Goal: Find specific page/section: Find specific page/section

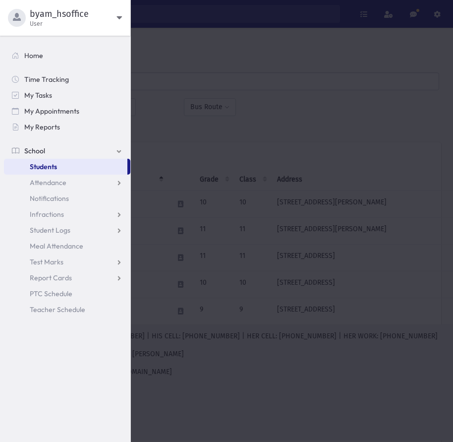
click at [157, 86] on div at bounding box center [226, 221] width 453 height 442
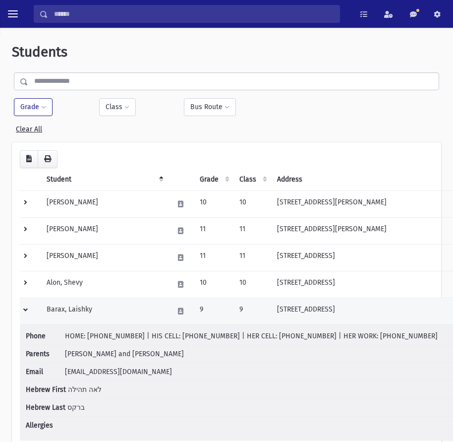
click at [30, 311] on td at bounding box center [30, 310] width 21 height 27
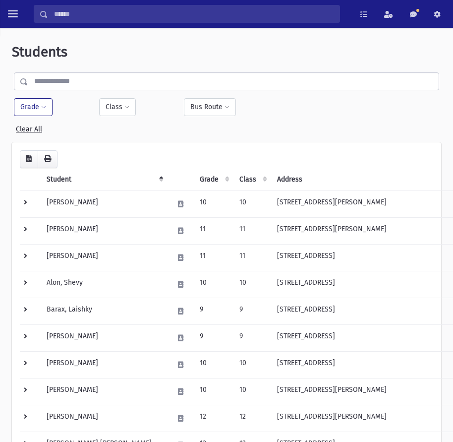
drag, startPoint x: 36, startPoint y: 102, endPoint x: 36, endPoint y: 108, distance: 5.5
click at [36, 103] on button "Grade" at bounding box center [33, 107] width 39 height 18
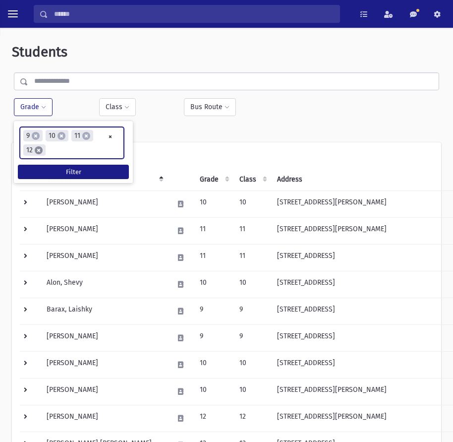
click at [41, 150] on span "×" at bounding box center [39, 150] width 8 height 8
select select
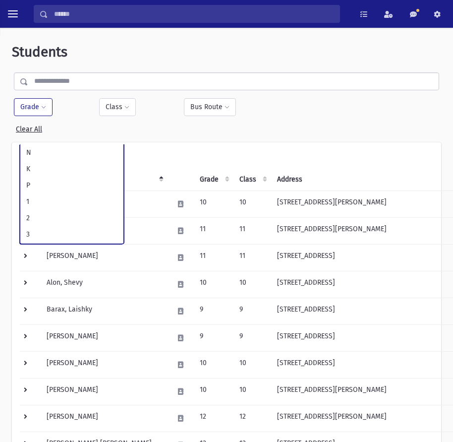
scroll to position [163, 0]
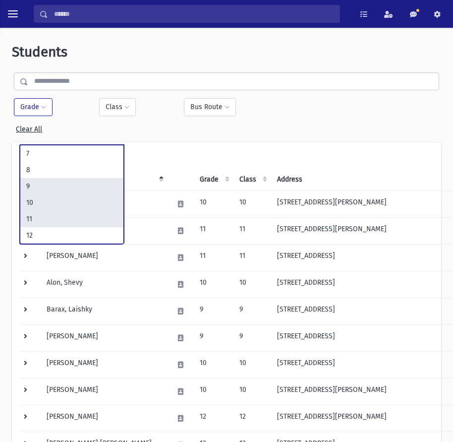
click at [37, 112] on button "Grade" at bounding box center [33, 107] width 39 height 18
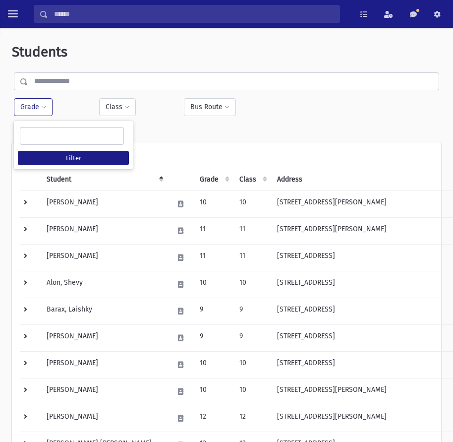
click at [61, 133] on ul at bounding box center [71, 134] width 103 height 15
type input "**"
select select "**"
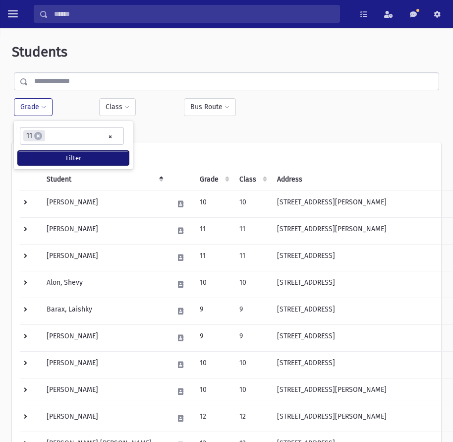
click at [67, 160] on button "Filter" at bounding box center [73, 158] width 111 height 14
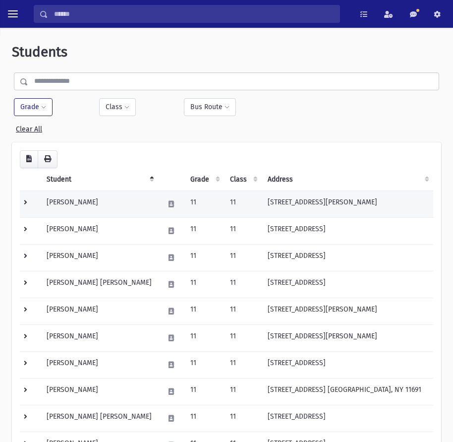
click at [25, 203] on td at bounding box center [30, 203] width 21 height 27
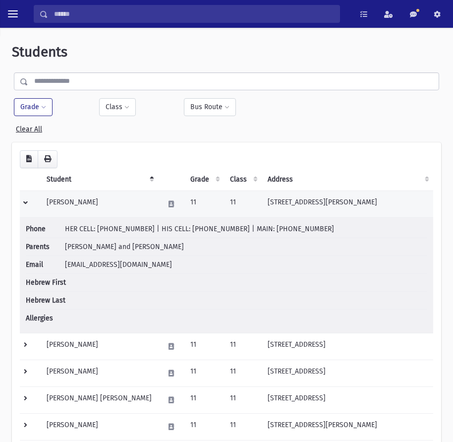
click at [27, 206] on td at bounding box center [30, 203] width 21 height 27
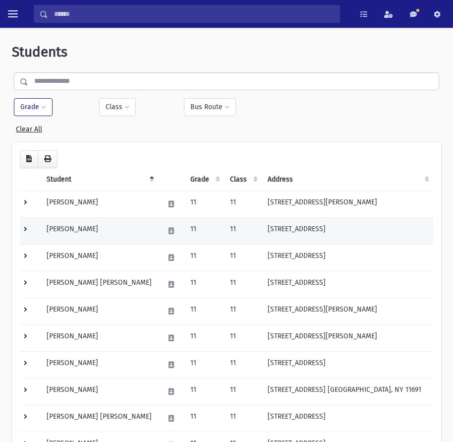
click at [32, 233] on td at bounding box center [30, 230] width 21 height 27
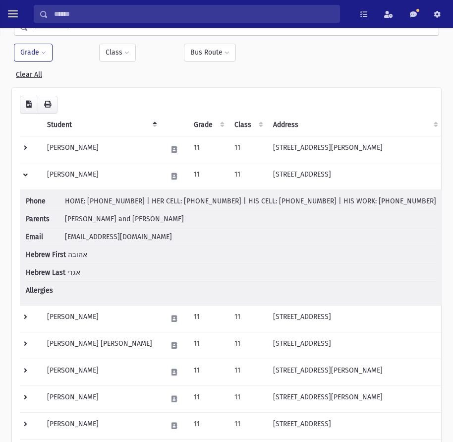
scroll to position [149, 0]
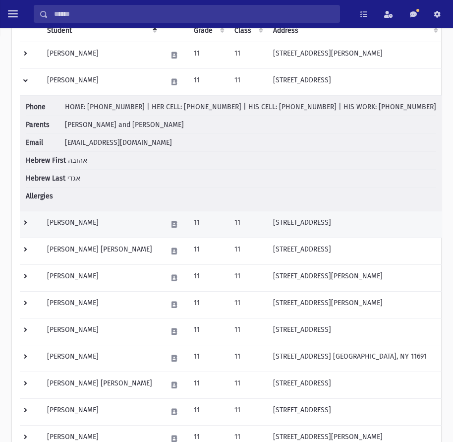
click at [32, 225] on td at bounding box center [30, 224] width 21 height 27
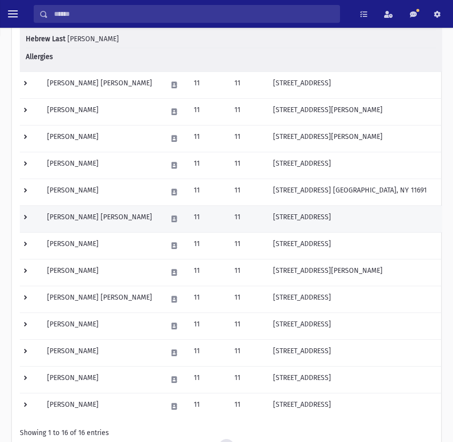
scroll to position [446, 0]
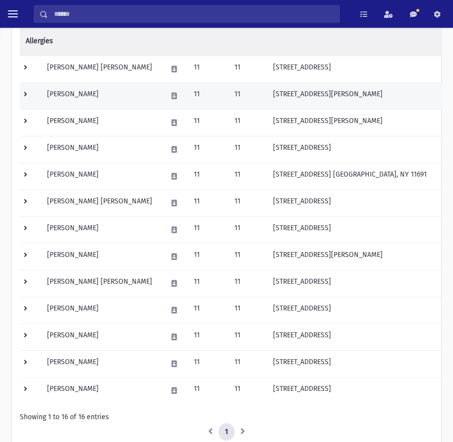
click at [24, 92] on td at bounding box center [30, 95] width 21 height 27
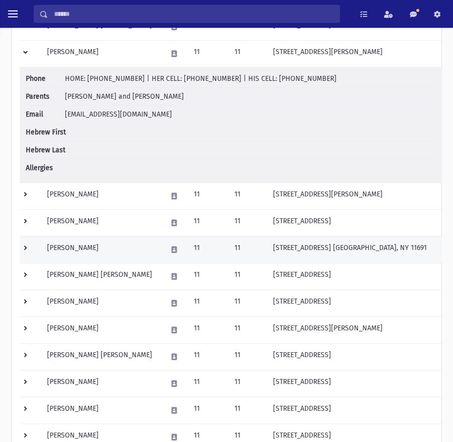
scroll to position [545, 0]
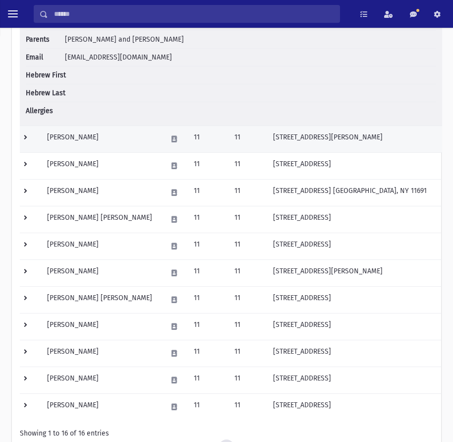
click at [32, 137] on td at bounding box center [30, 138] width 21 height 27
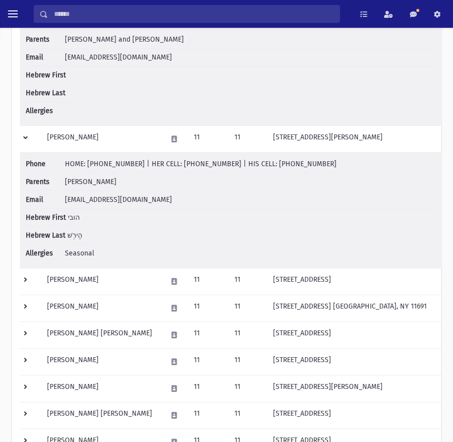
click at [19, 278] on div "Loading... Student Grade Class Address Phone Parents Email Hebrew First Hebrew …" at bounding box center [226, 89] width 429 height 984
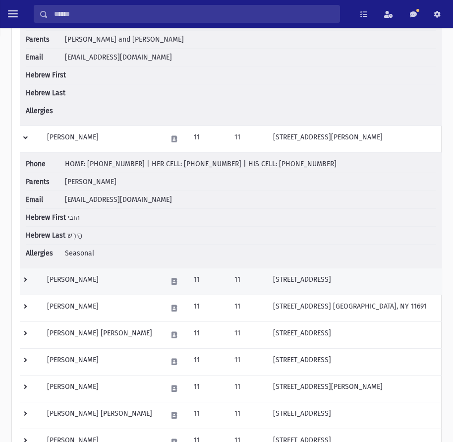
click at [22, 278] on td at bounding box center [30, 281] width 21 height 27
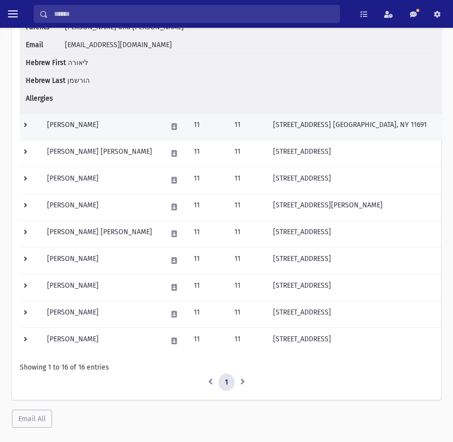
scroll to position [842, 0]
click at [26, 128] on td at bounding box center [30, 125] width 21 height 27
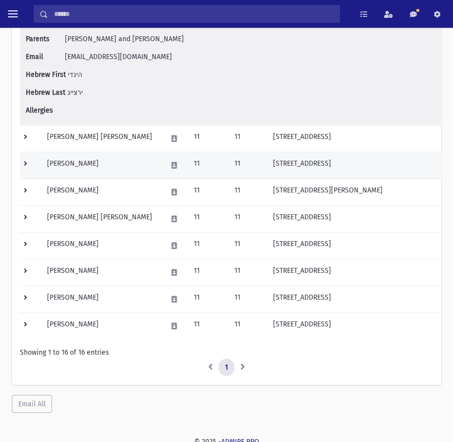
scroll to position [977, 0]
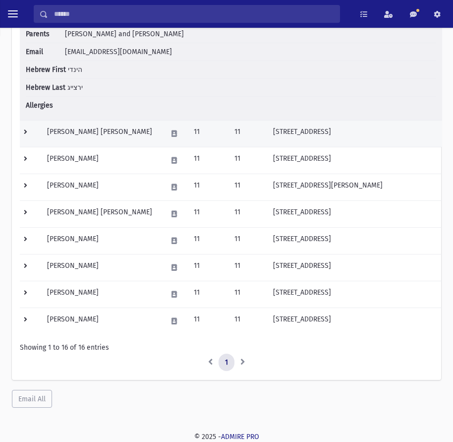
click at [30, 130] on td at bounding box center [30, 133] width 21 height 27
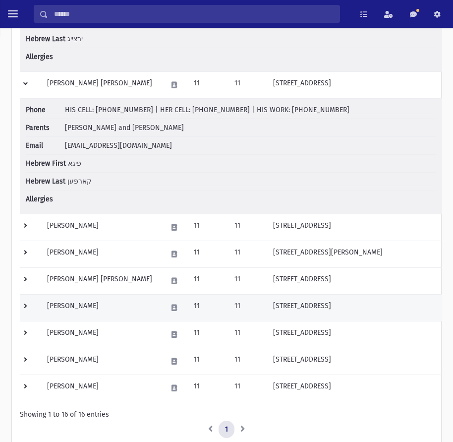
scroll to position [1093, 0]
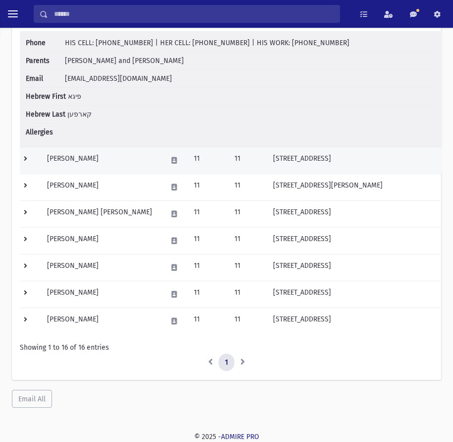
click at [23, 162] on td at bounding box center [30, 160] width 21 height 27
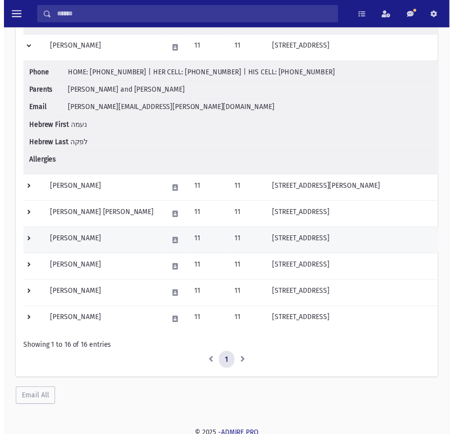
scroll to position [1208, 0]
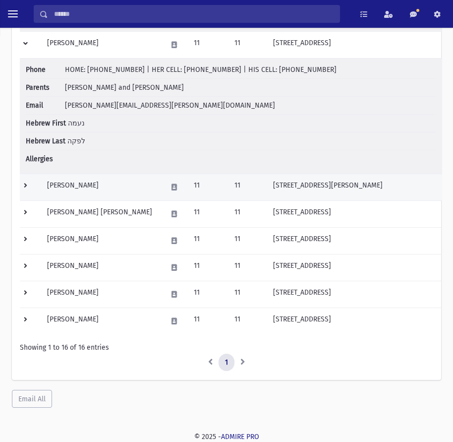
click at [35, 186] on td at bounding box center [30, 186] width 21 height 27
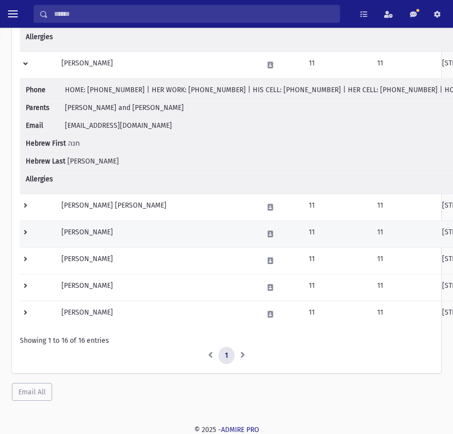
scroll to position [1331, 0]
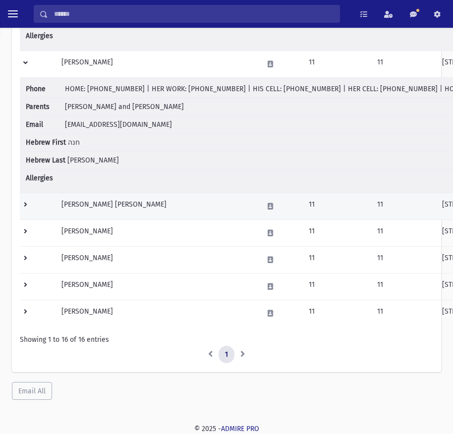
click at [31, 204] on td at bounding box center [38, 206] width 36 height 27
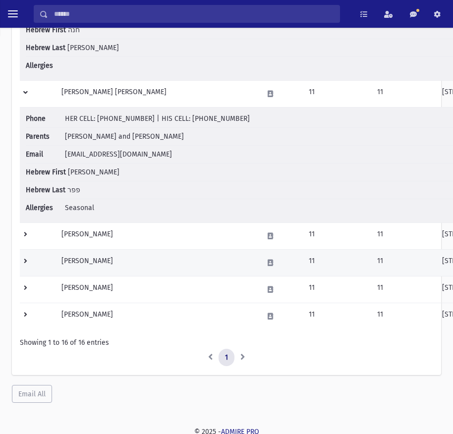
scroll to position [1446, 0]
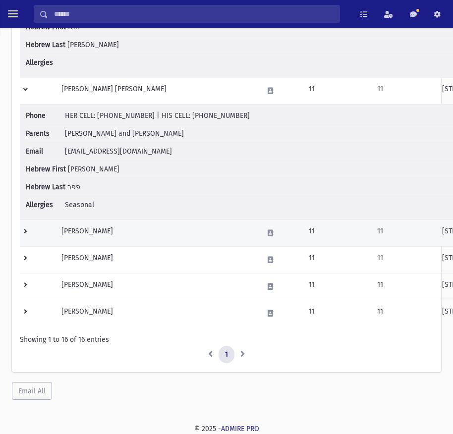
click at [46, 233] on td at bounding box center [38, 233] width 36 height 27
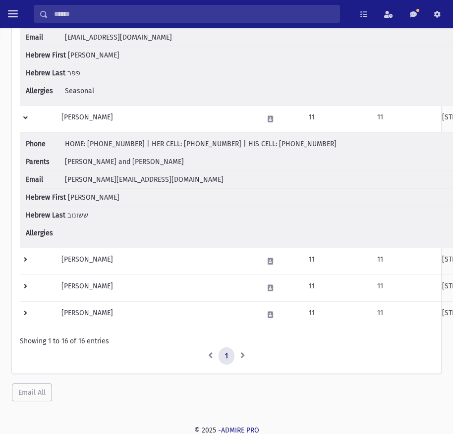
scroll to position [1562, 0]
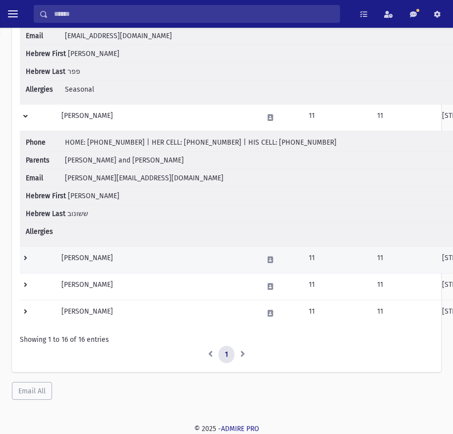
click at [28, 261] on td at bounding box center [38, 259] width 36 height 27
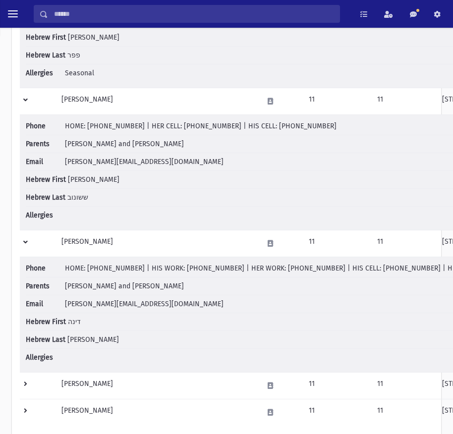
scroll to position [1677, 0]
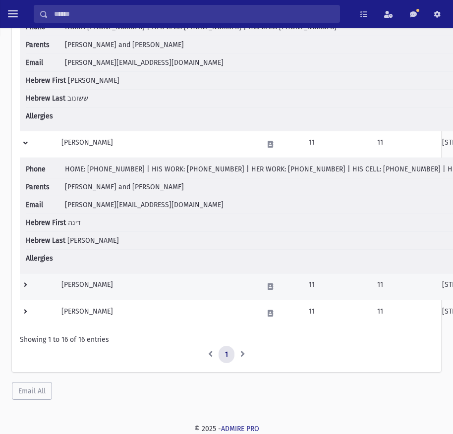
click at [29, 281] on td at bounding box center [38, 286] width 36 height 27
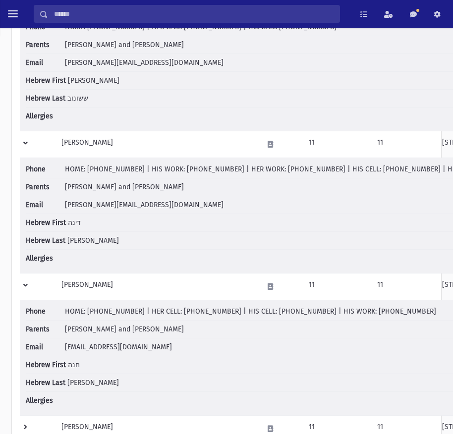
scroll to position [1793, 0]
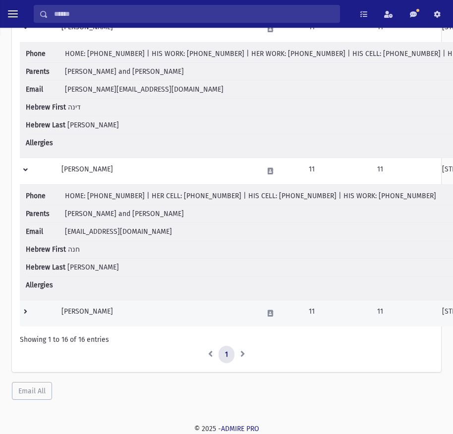
click at [28, 307] on td at bounding box center [38, 313] width 36 height 27
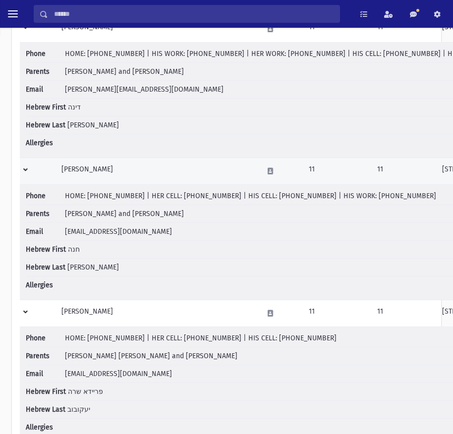
click at [22, 170] on td at bounding box center [38, 171] width 36 height 27
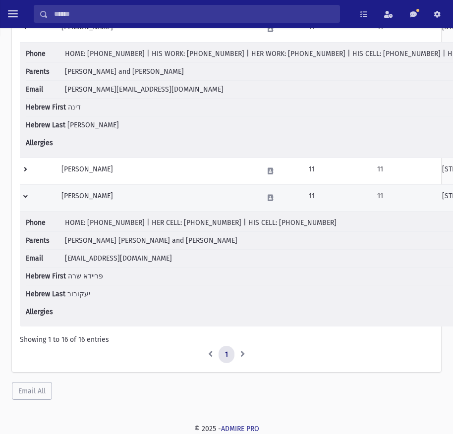
click at [26, 198] on td at bounding box center [38, 197] width 36 height 27
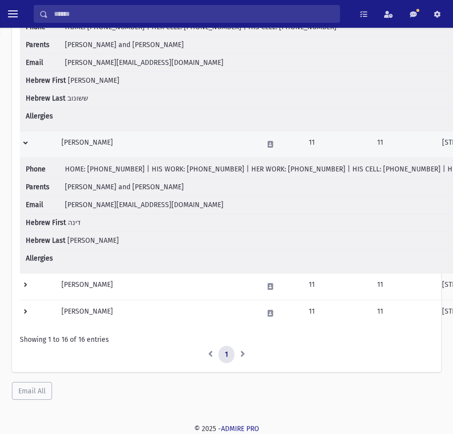
click at [26, 140] on td at bounding box center [38, 144] width 36 height 27
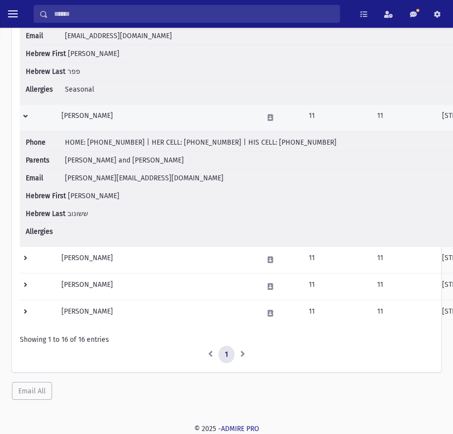
click at [31, 114] on td at bounding box center [38, 117] width 36 height 27
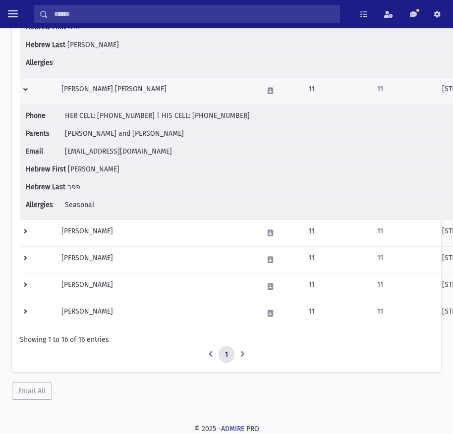
click at [31, 94] on td at bounding box center [38, 90] width 36 height 27
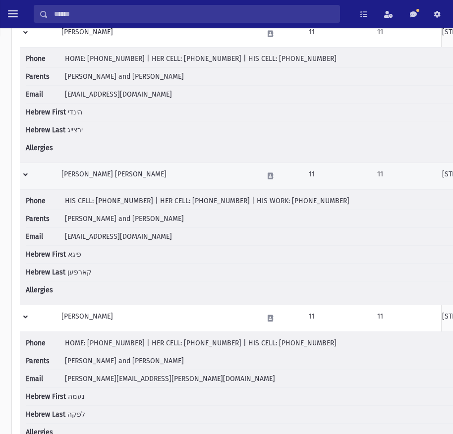
scroll to position [736, 0]
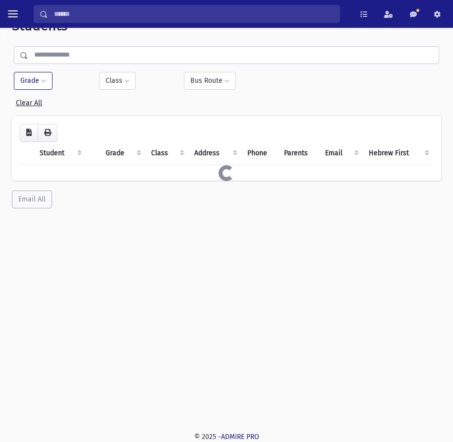
scroll to position [26, 0]
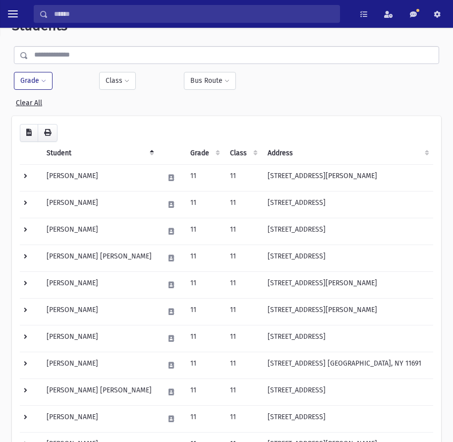
drag, startPoint x: 44, startPoint y: 83, endPoint x: 47, endPoint y: 88, distance: 5.4
click at [44, 84] on span at bounding box center [43, 81] width 5 height 6
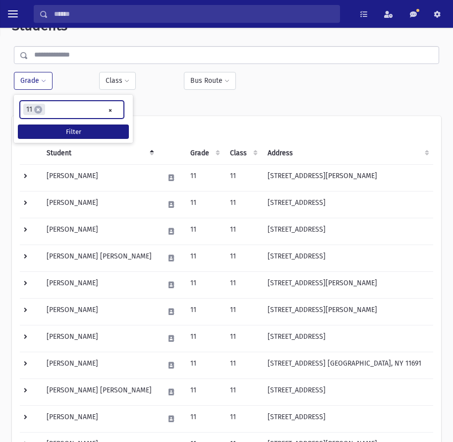
click at [57, 106] on ul "× × 11" at bounding box center [71, 109] width 103 height 16
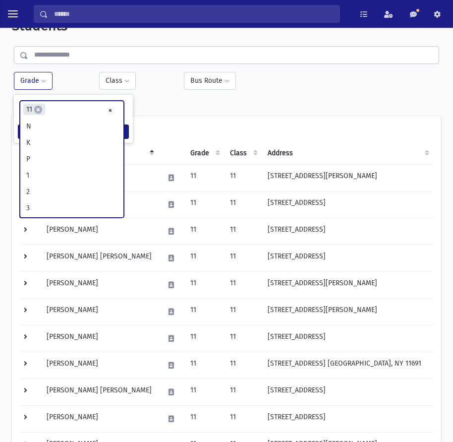
scroll to position [163, 0]
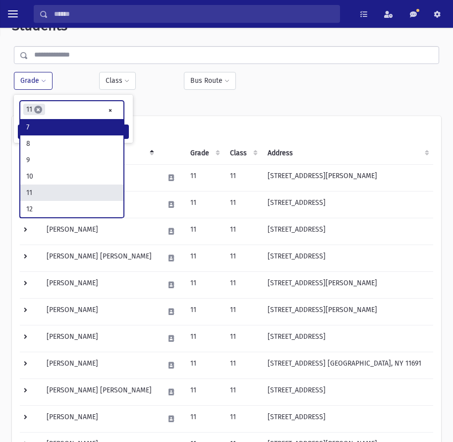
click at [38, 110] on span "×" at bounding box center [38, 110] width 8 height 8
select select
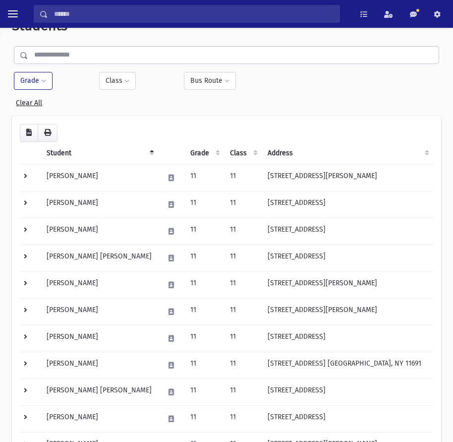
click at [39, 82] on button "Grade" at bounding box center [33, 81] width 39 height 18
click at [45, 110] on ul at bounding box center [71, 108] width 103 height 15
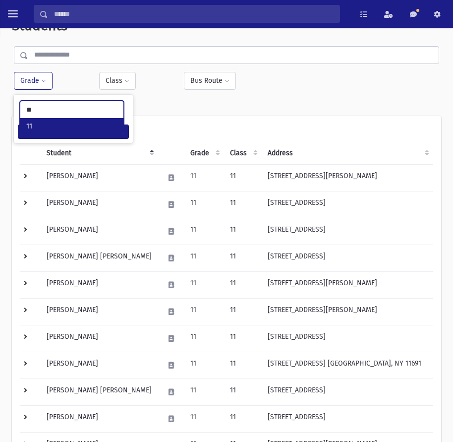
type input "**"
select select "**"
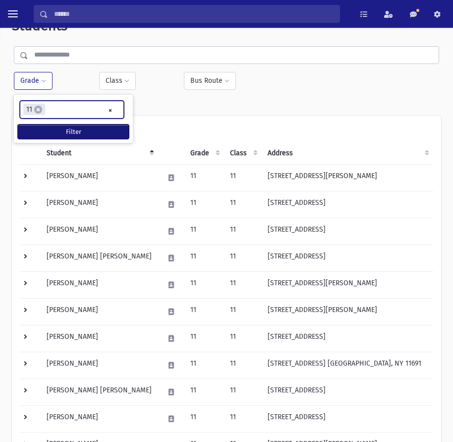
click at [59, 125] on button "Filter" at bounding box center [73, 131] width 111 height 14
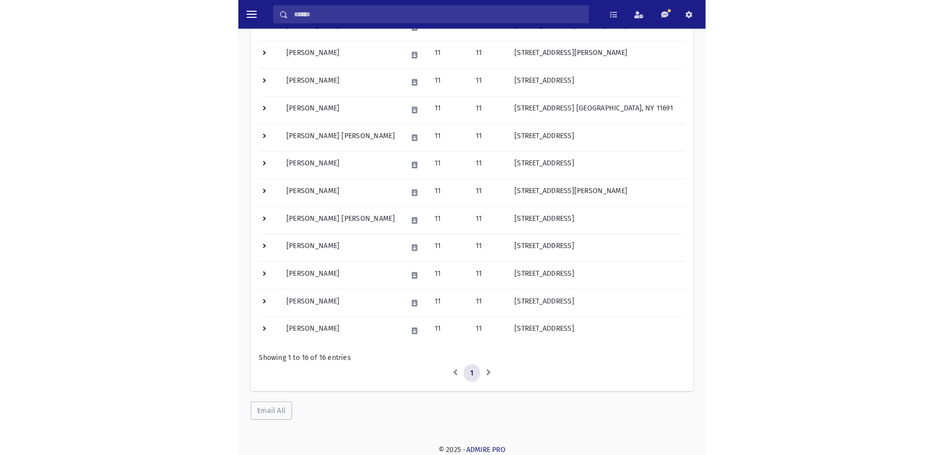
scroll to position [252, 0]
